Goal: Information Seeking & Learning: Compare options

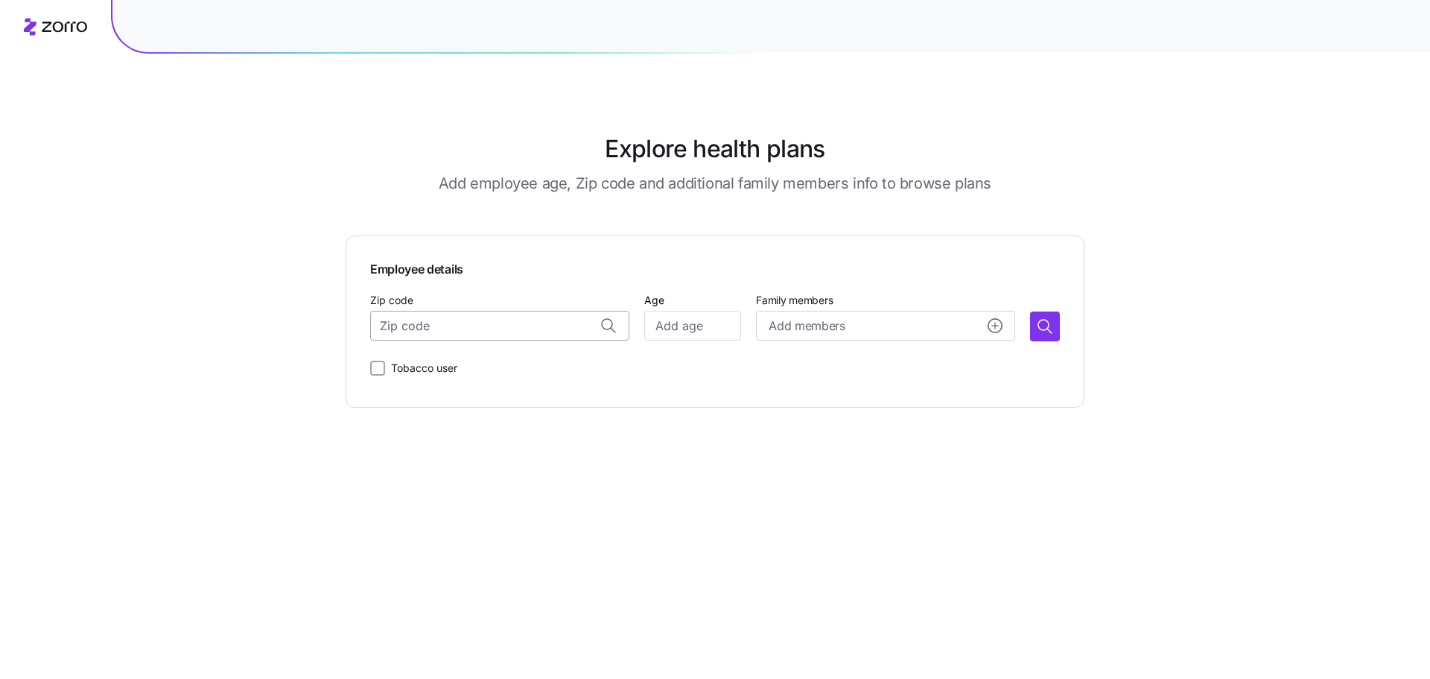
click at [491, 328] on input "Zip code" at bounding box center [499, 326] width 259 height 30
click at [515, 361] on span "20006, [US_STATE], [GEOGRAPHIC_DATA]" at bounding box center [514, 364] width 209 height 19
type input "20006, [US_STATE], [GEOGRAPHIC_DATA]"
click at [688, 330] on input "Age" at bounding box center [692, 326] width 97 height 30
type input "43"
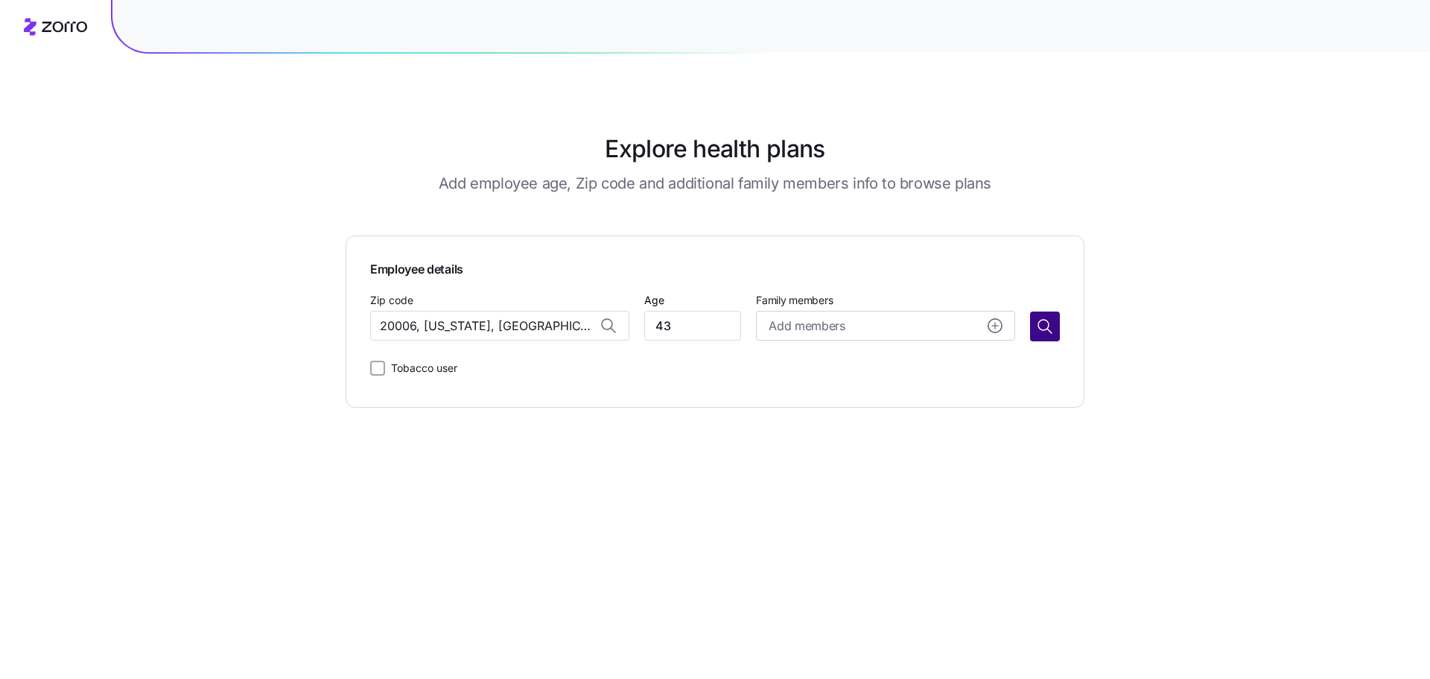
click at [1037, 322] on icon "button" at bounding box center [1045, 326] width 18 height 18
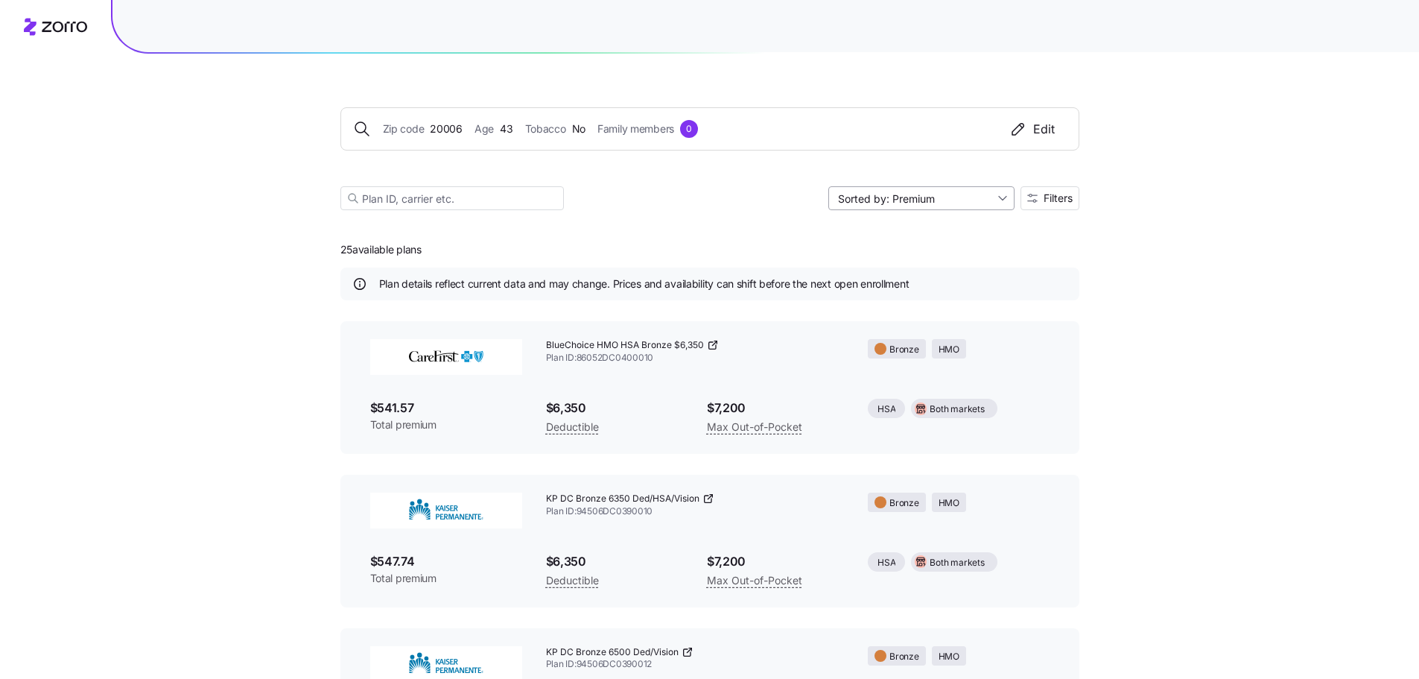
click at [968, 202] on input "Sorted by: Premium" at bounding box center [921, 198] width 186 height 24
click at [933, 274] on div "Max out of pocket" at bounding box center [920, 277] width 174 height 22
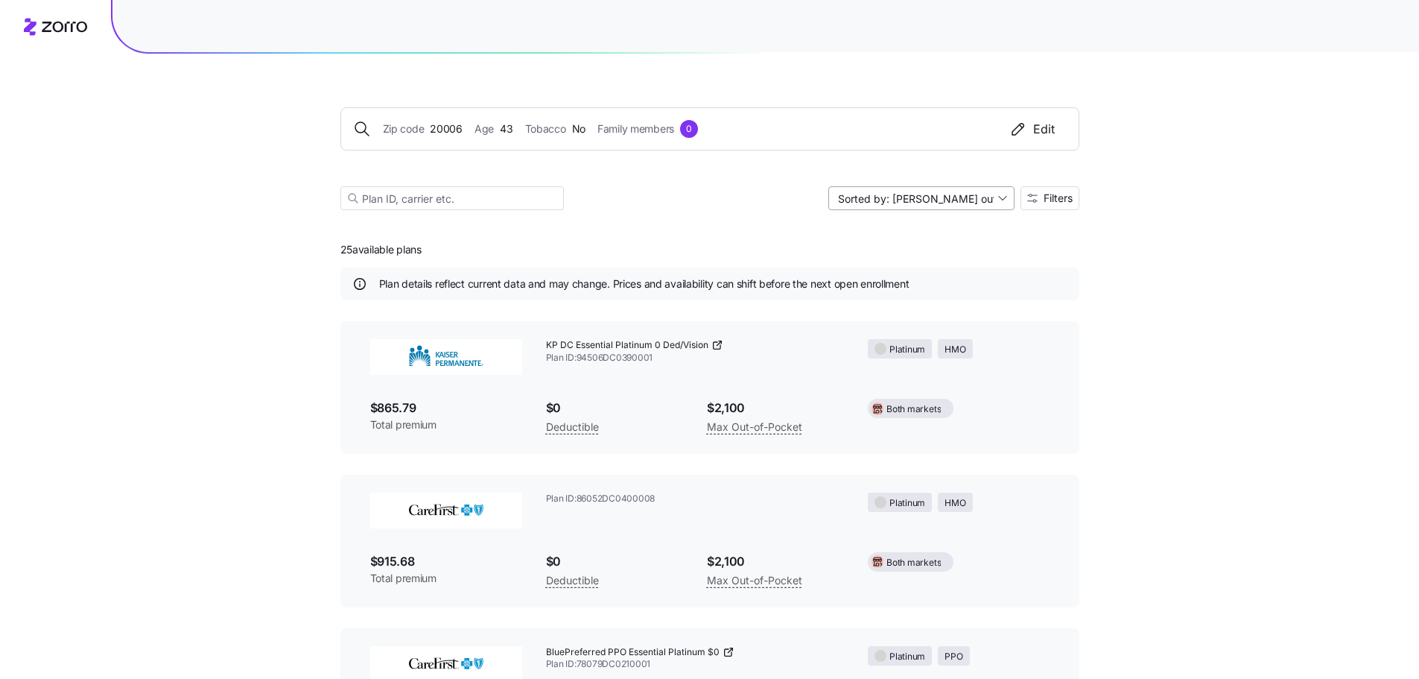
click at [939, 198] on input "Sorted by: [PERSON_NAME] out of pocket" at bounding box center [921, 198] width 186 height 24
click at [915, 228] on div "Premium" at bounding box center [920, 233] width 174 height 22
type input "Sorted by: Premium"
